Goal: Navigation & Orientation: Find specific page/section

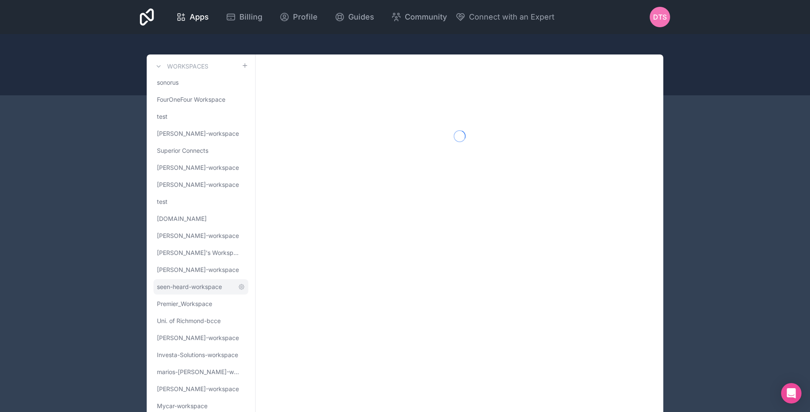
scroll to position [29, 0]
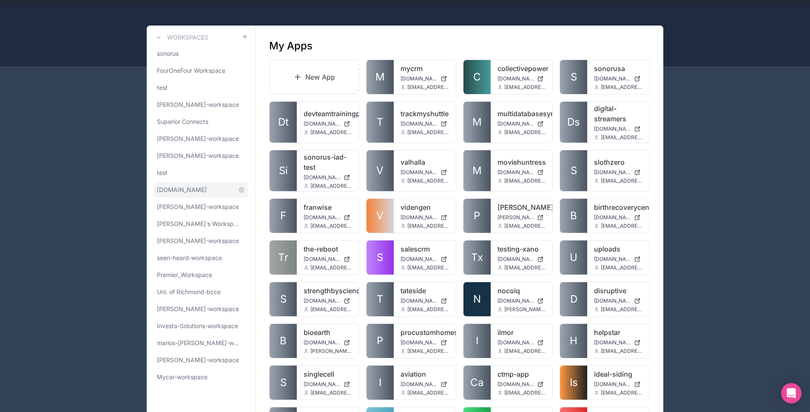
click at [187, 183] on link "[DOMAIN_NAME]" at bounding box center [201, 189] width 95 height 15
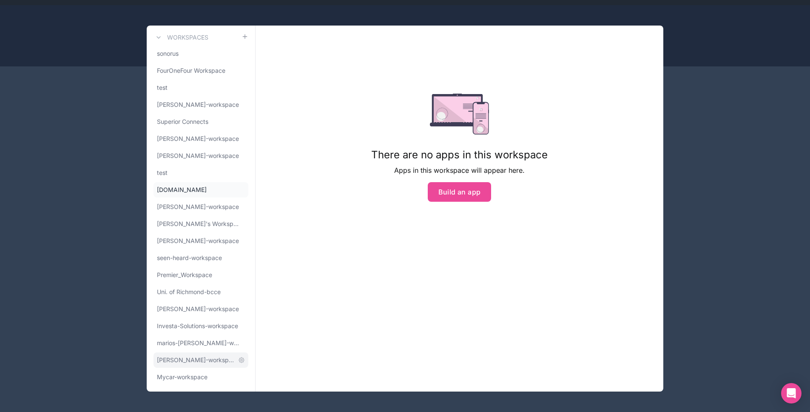
drag, startPoint x: 203, startPoint y: 378, endPoint x: 245, endPoint y: 364, distance: 44.4
click at [203, 378] on span "Mycar-workspace" at bounding box center [182, 377] width 51 height 9
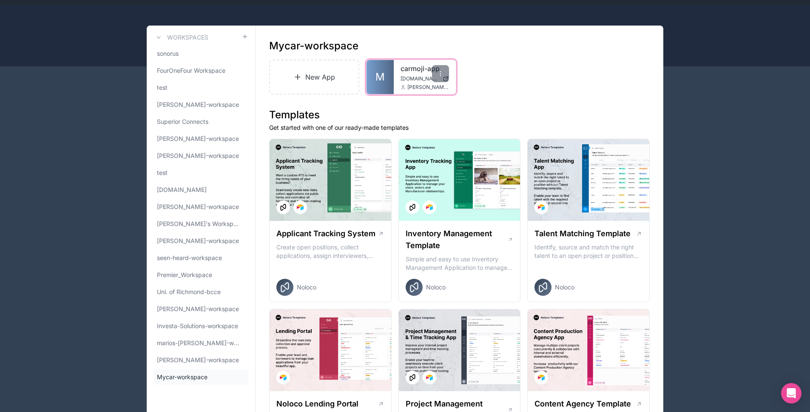
click at [377, 76] on span "M" at bounding box center [380, 77] width 9 height 14
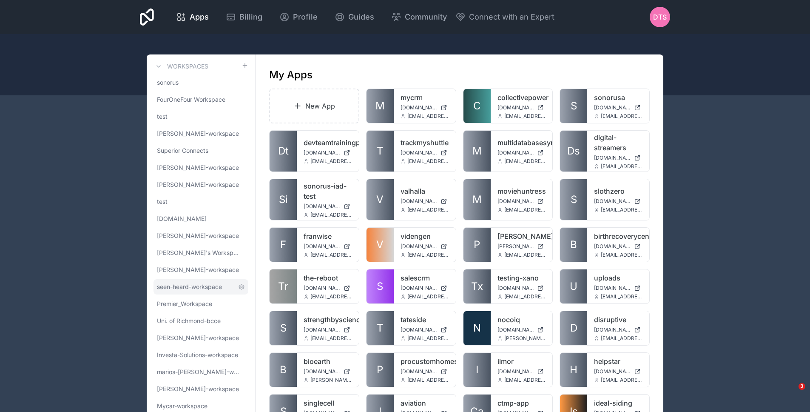
scroll to position [123, 0]
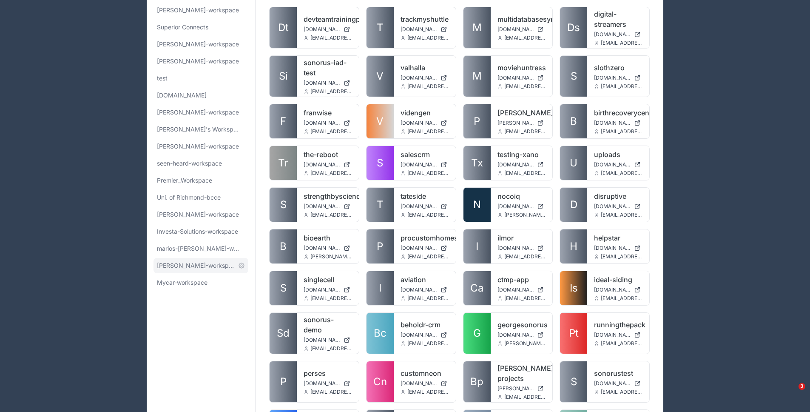
click at [190, 262] on span "[PERSON_NAME]-workspace" at bounding box center [196, 265] width 78 height 9
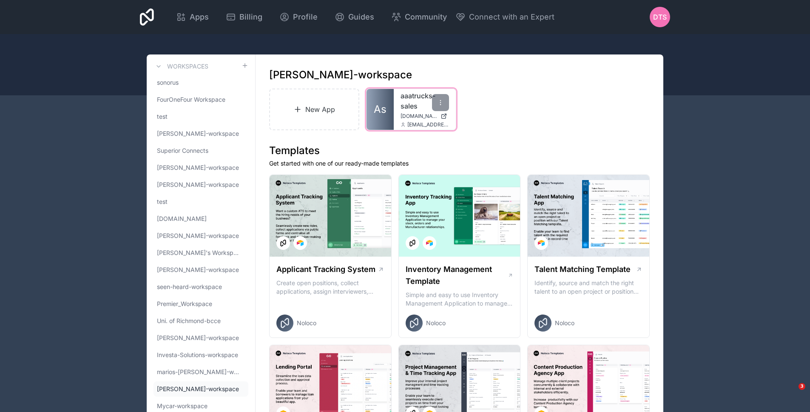
click at [383, 103] on span "As" at bounding box center [380, 110] width 13 height 14
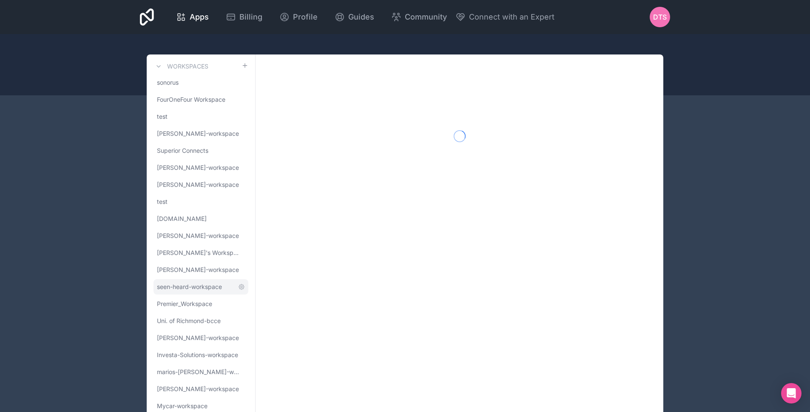
scroll to position [29, 0]
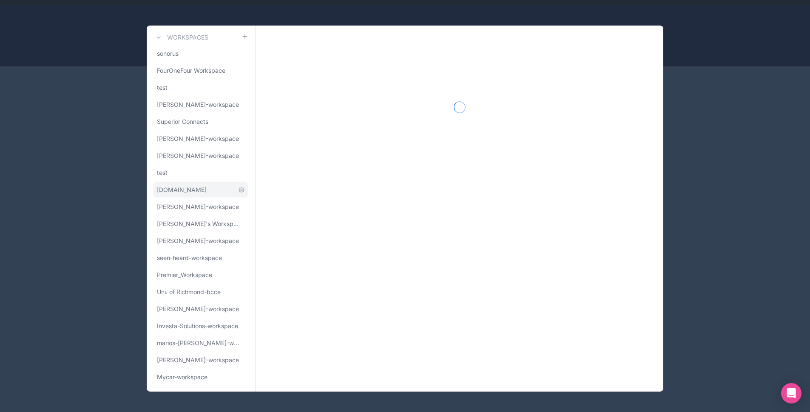
click at [187, 196] on link "[DOMAIN_NAME]" at bounding box center [201, 189] width 95 height 15
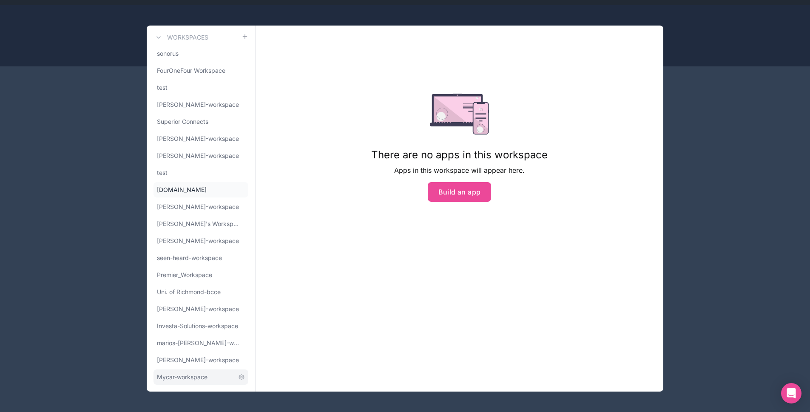
click at [198, 373] on span "Mycar-workspace" at bounding box center [182, 377] width 51 height 9
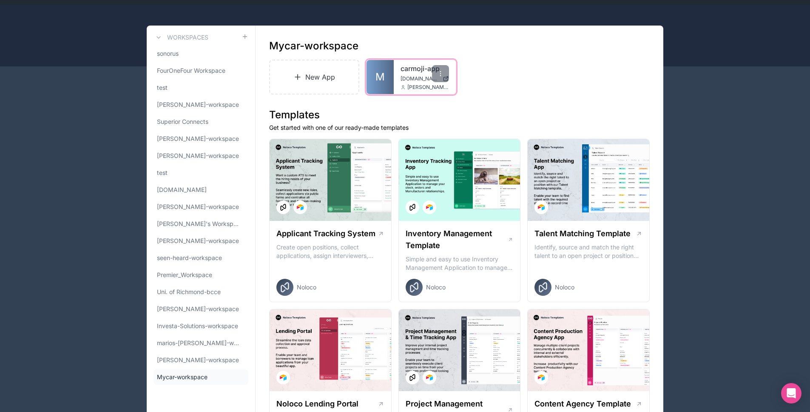
click at [380, 80] on span "M" at bounding box center [380, 77] width 9 height 14
